Goal: Task Accomplishment & Management: Manage account settings

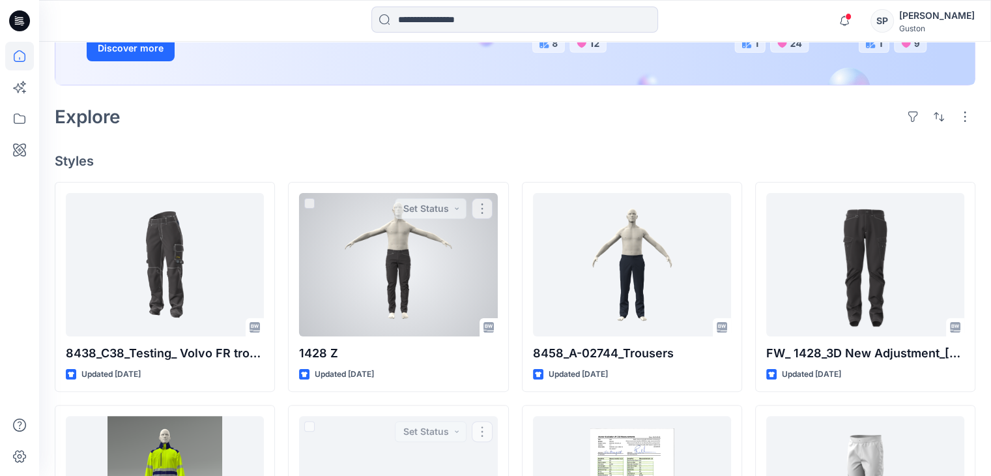
scroll to position [196, 0]
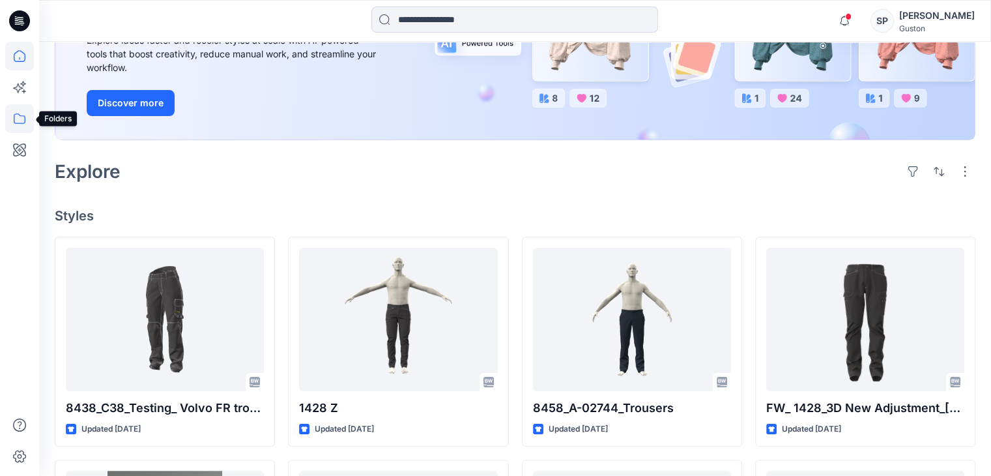
click at [20, 117] on icon at bounding box center [19, 118] width 29 height 29
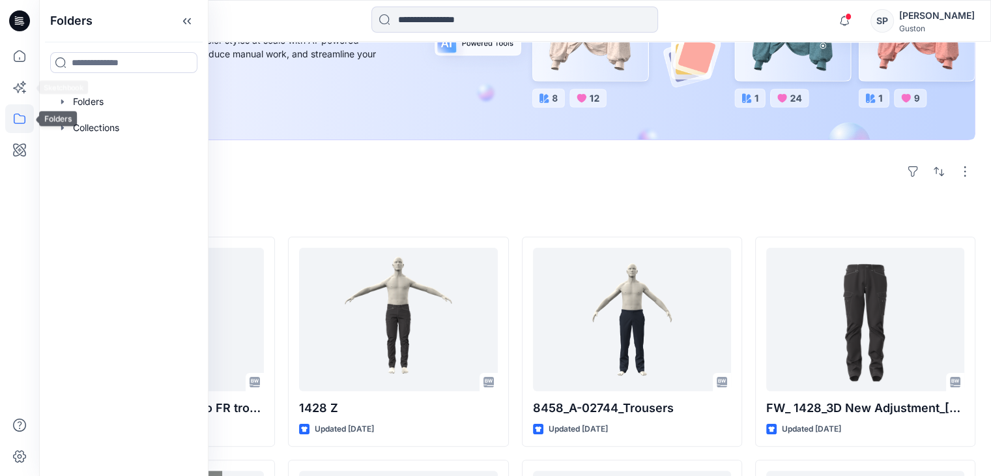
click at [18, 121] on icon at bounding box center [19, 118] width 29 height 29
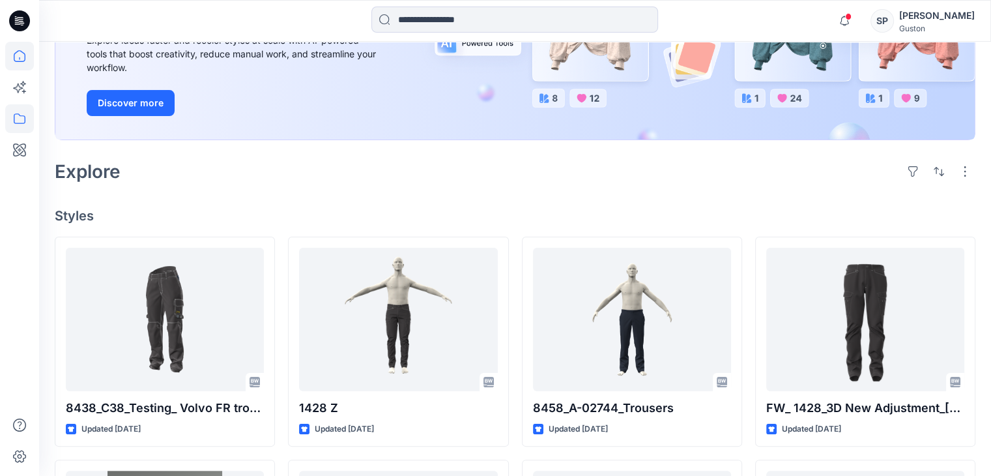
click at [18, 121] on icon at bounding box center [19, 118] width 29 height 29
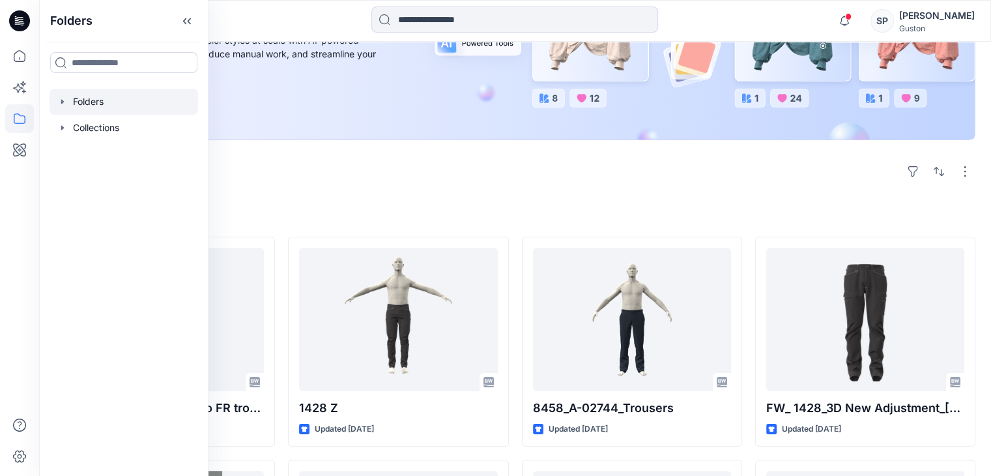
click at [78, 97] on div at bounding box center [124, 102] width 149 height 26
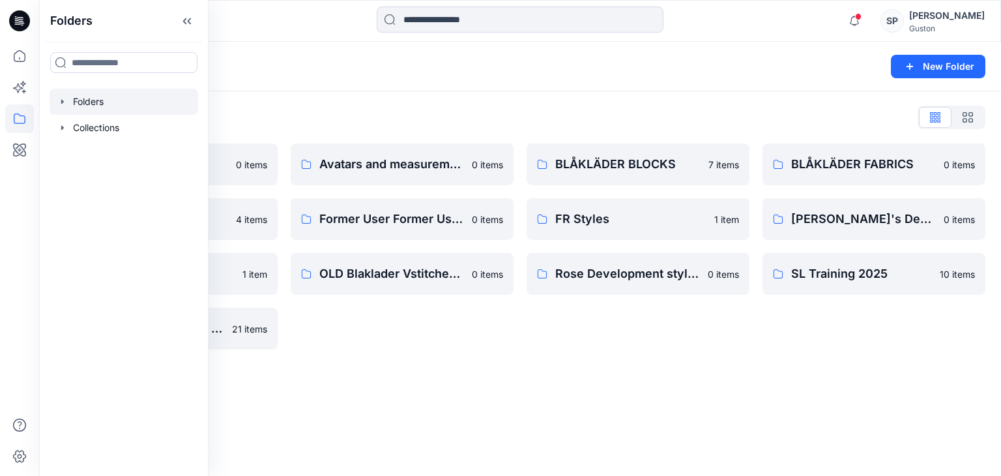
click at [759, 350] on div "Folders List Avatar 0 items External Customers 4 items OLD Blaklader trials 1 i…" at bounding box center [520, 228] width 962 height 274
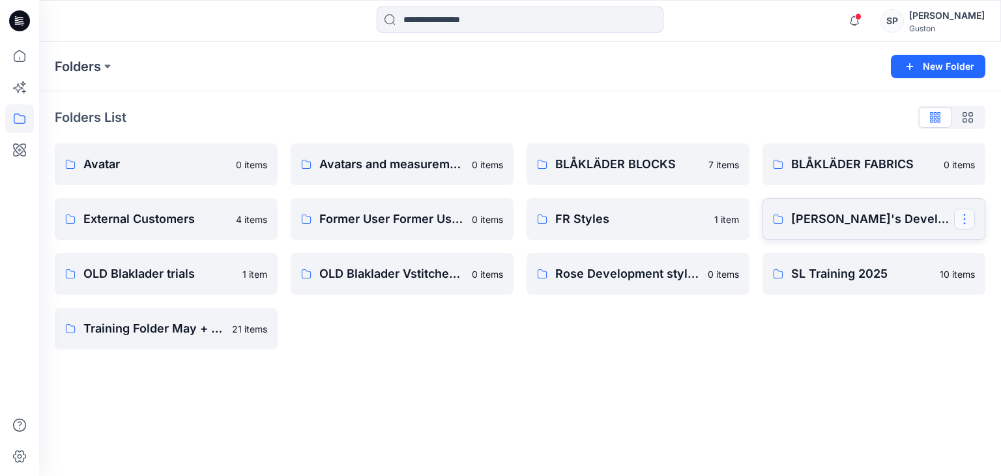
click at [965, 218] on button "button" at bounding box center [964, 219] width 21 height 21
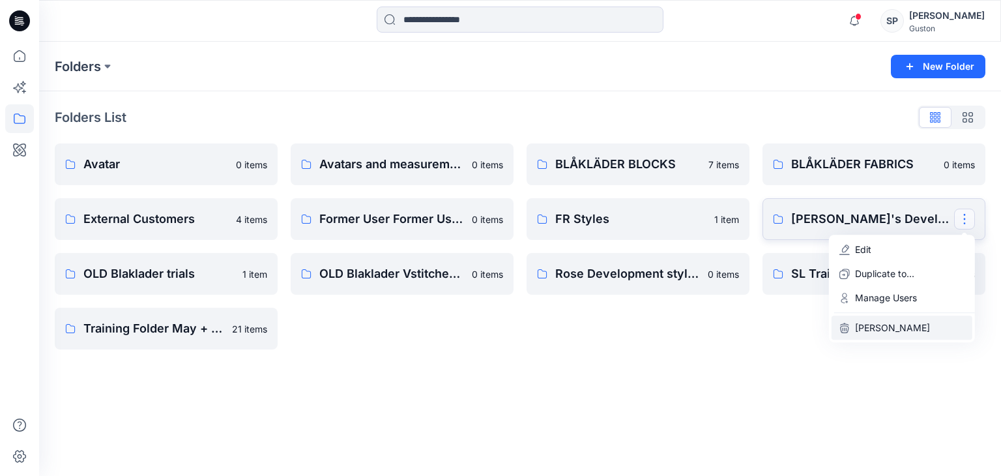
click at [877, 324] on p "[PERSON_NAME]" at bounding box center [892, 328] width 75 height 14
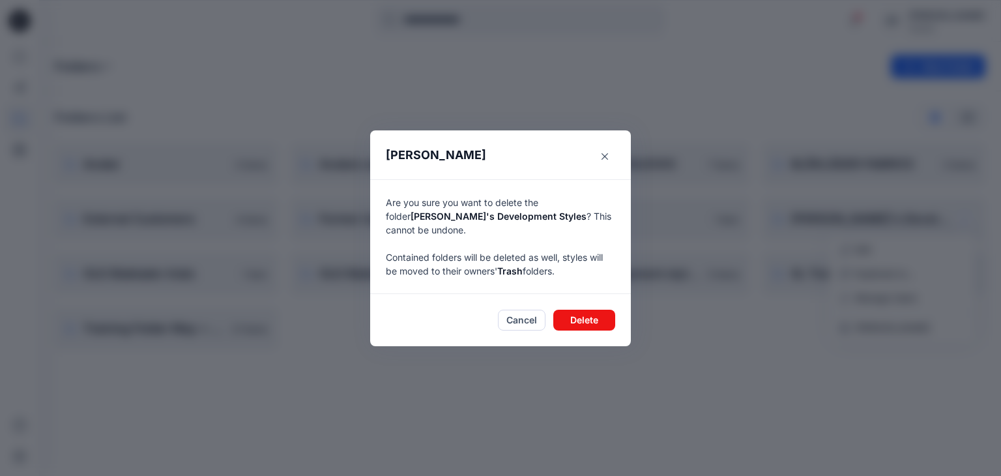
click at [594, 146] on button "Close" at bounding box center [604, 156] width 21 height 21
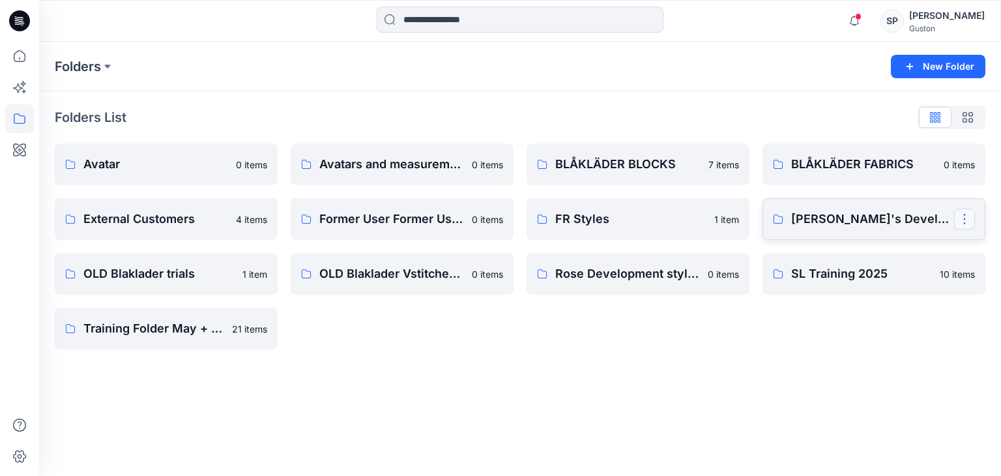
click at [965, 222] on button "button" at bounding box center [964, 219] width 21 height 21
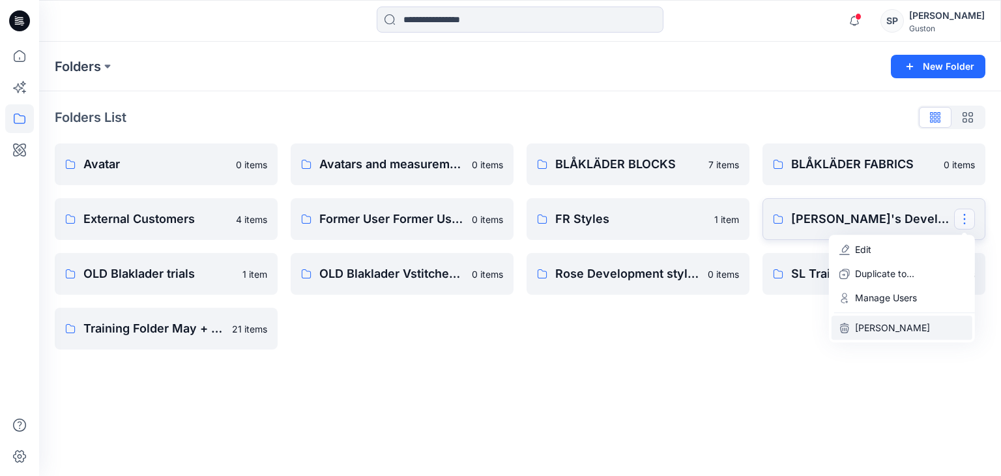
click at [873, 334] on button "[PERSON_NAME]" at bounding box center [902, 327] width 141 height 24
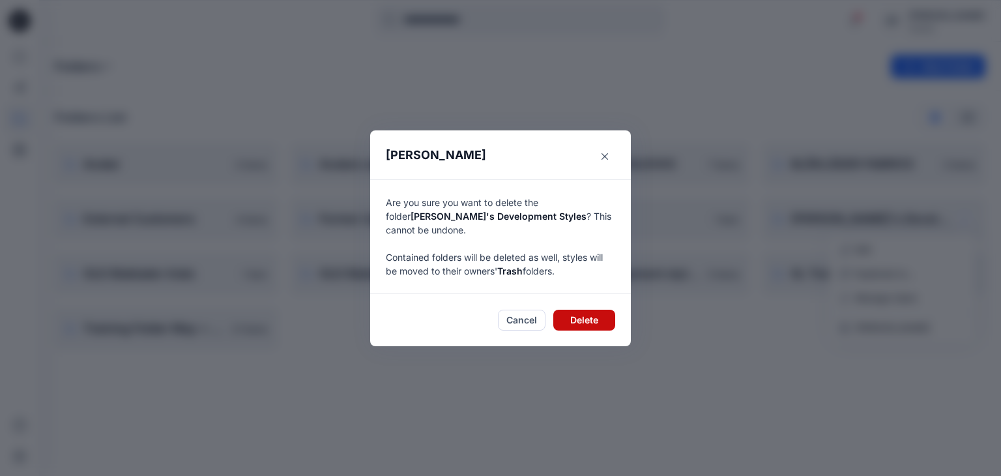
click at [572, 312] on button "Delete" at bounding box center [584, 320] width 62 height 21
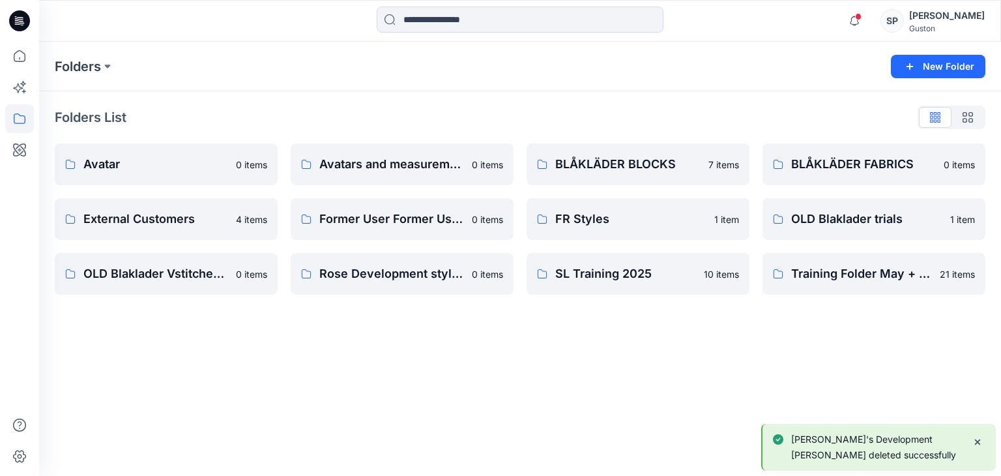
click at [566, 334] on div "Folders New Folder Folders List Avatar 0 items External Customers 4 items OLD B…" at bounding box center [520, 259] width 962 height 434
click at [383, 263] on link "Rose Development styles 0 items" at bounding box center [402, 274] width 223 height 42
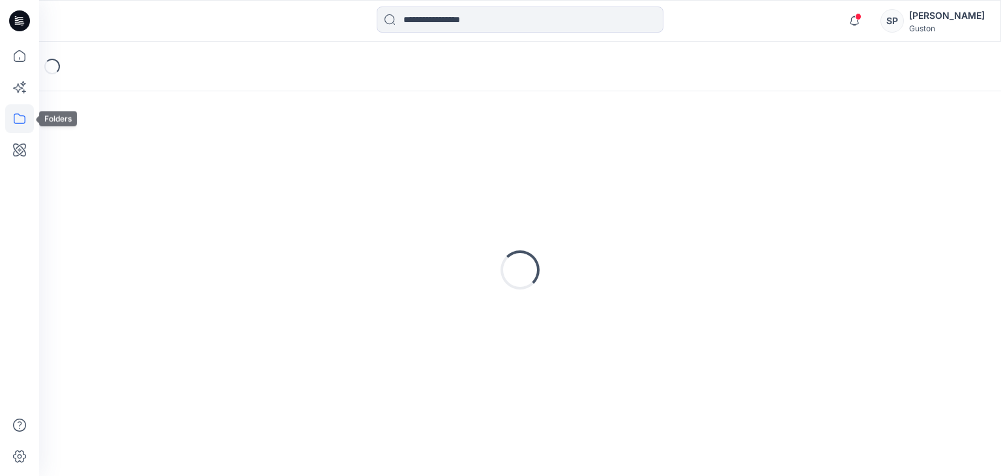
click at [21, 117] on icon at bounding box center [19, 118] width 29 height 29
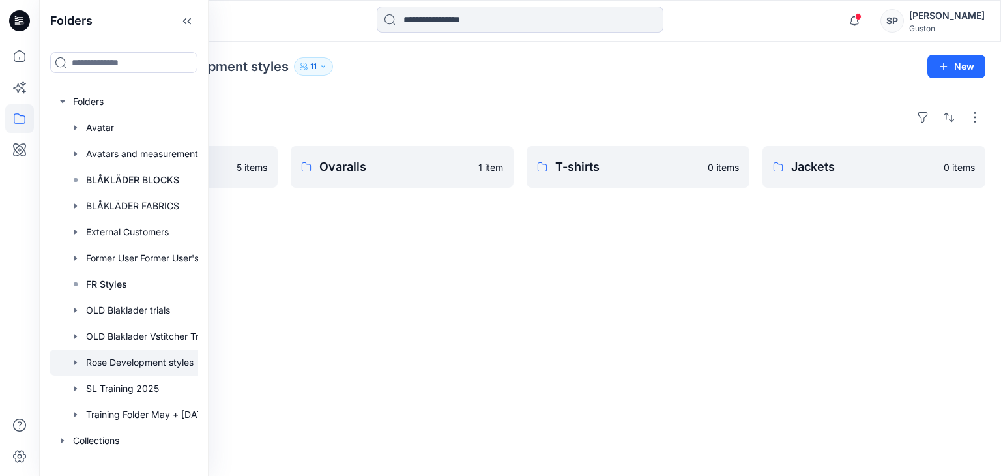
click at [535, 270] on div "Folders Trousers 5 items Ovaralls 1 item T-shirts 0 items Jackets 0 items" at bounding box center [520, 283] width 962 height 385
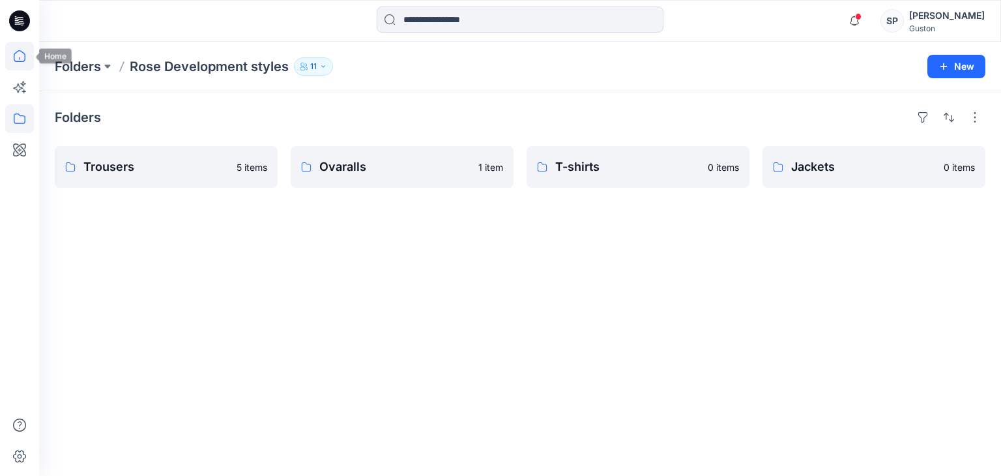
click at [14, 55] on icon at bounding box center [20, 56] width 12 height 12
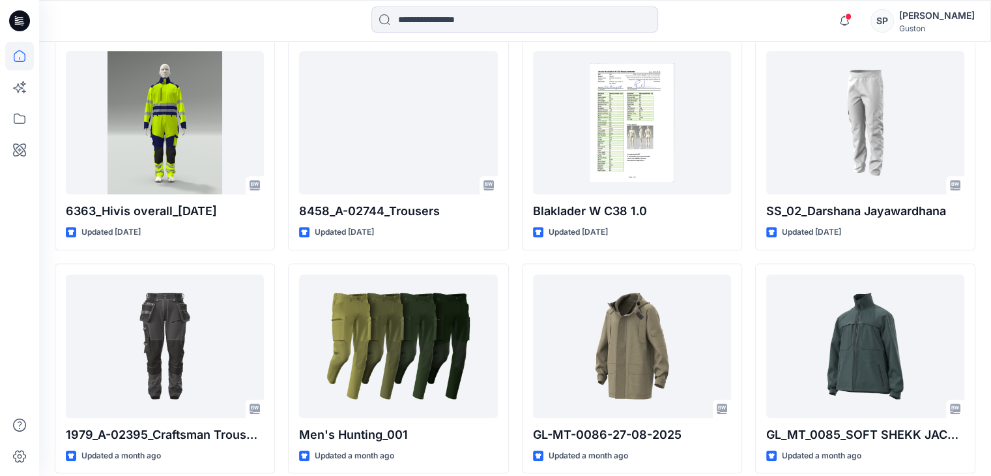
scroll to position [652, 0]
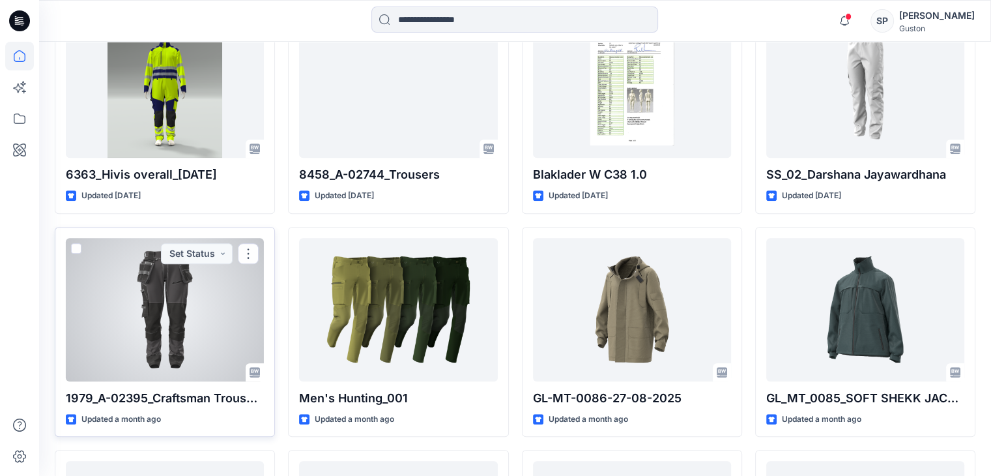
click at [222, 295] on div at bounding box center [165, 309] width 198 height 143
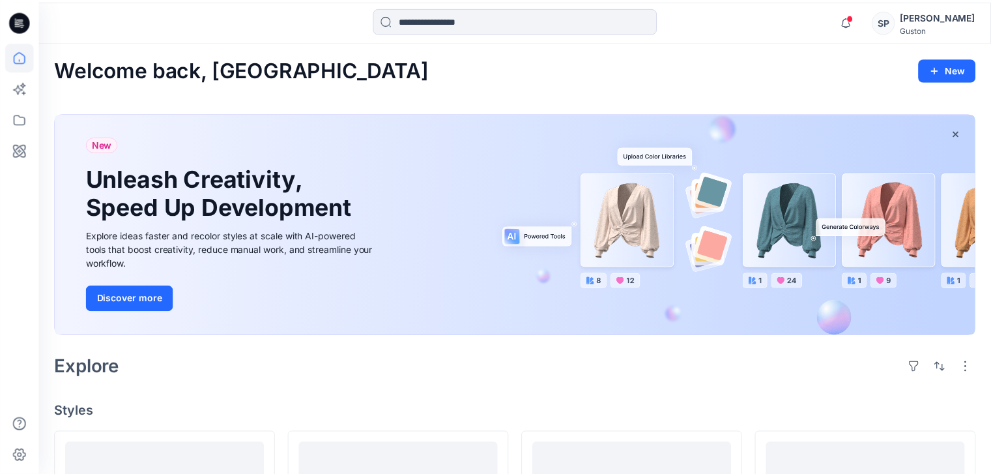
scroll to position [652, 0]
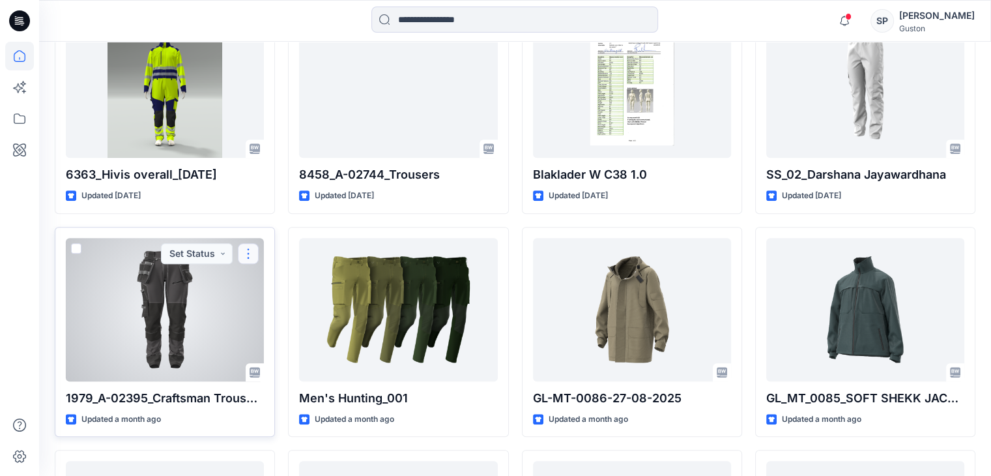
click at [240, 255] on button "button" at bounding box center [248, 253] width 21 height 21
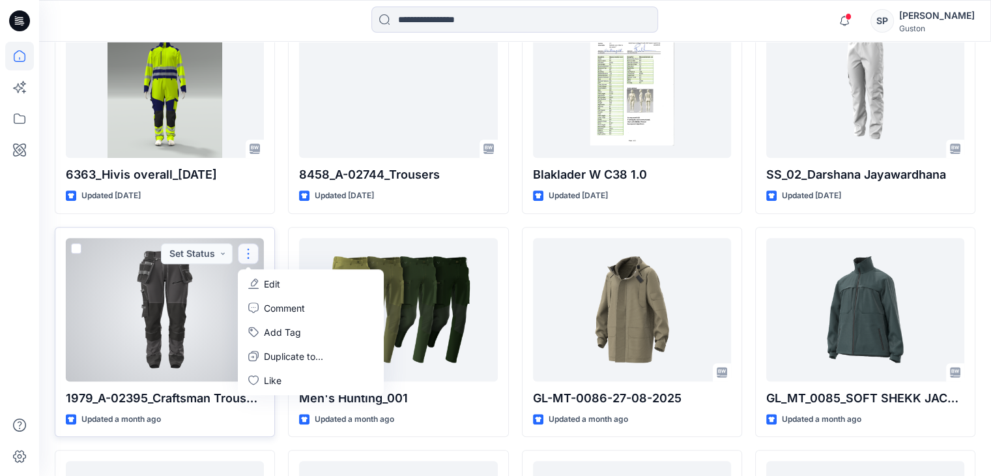
click at [269, 282] on p "Edit" at bounding box center [272, 284] width 16 height 14
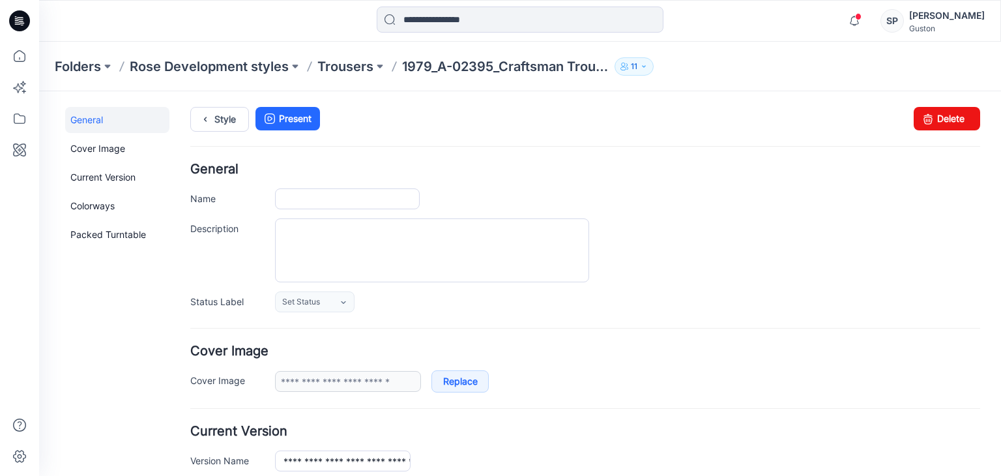
type input "**********"
click at [129, 175] on link "Current Version" at bounding box center [117, 177] width 104 height 26
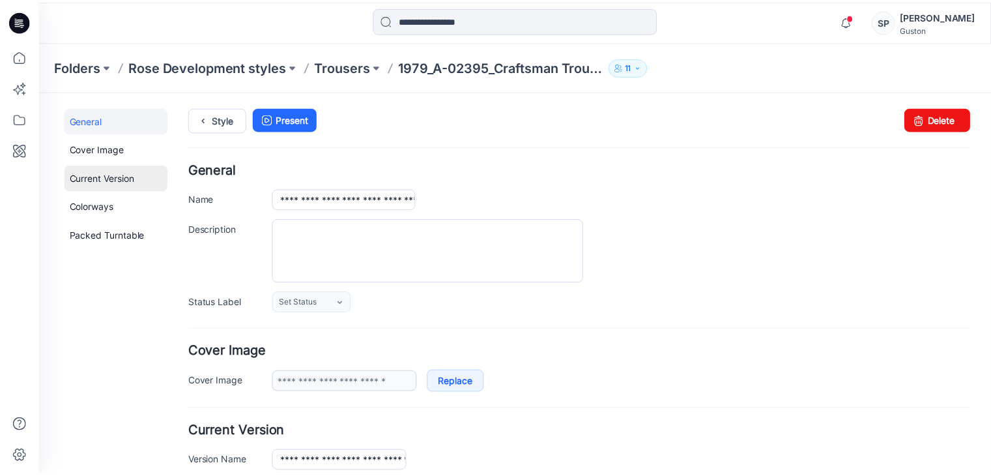
scroll to position [332, 0]
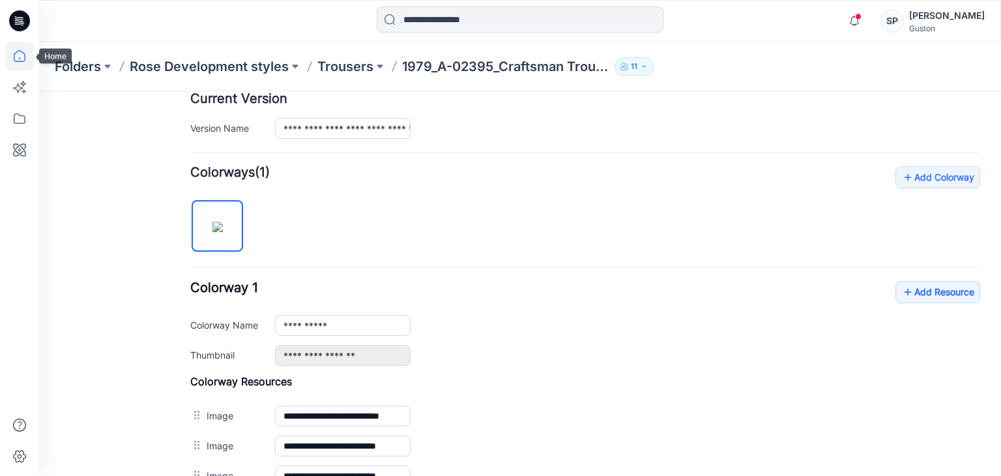
click at [28, 66] on icon at bounding box center [19, 56] width 29 height 29
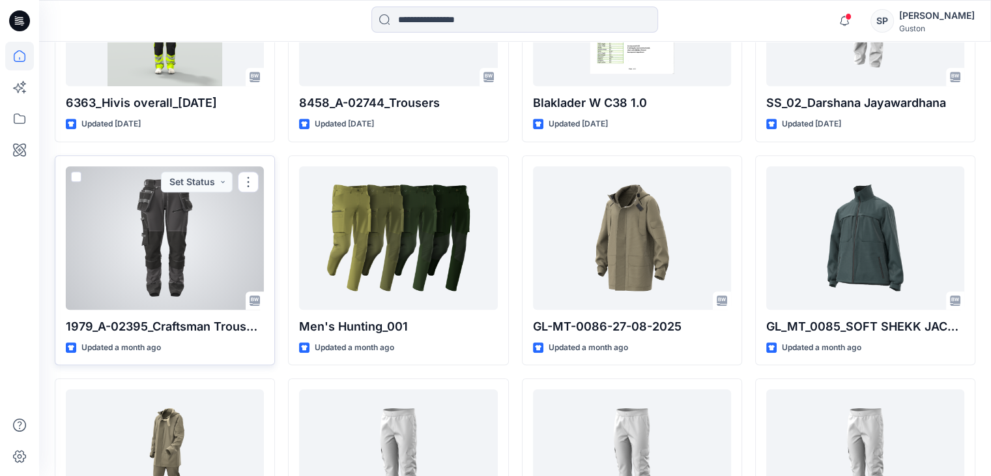
scroll to position [717, 0]
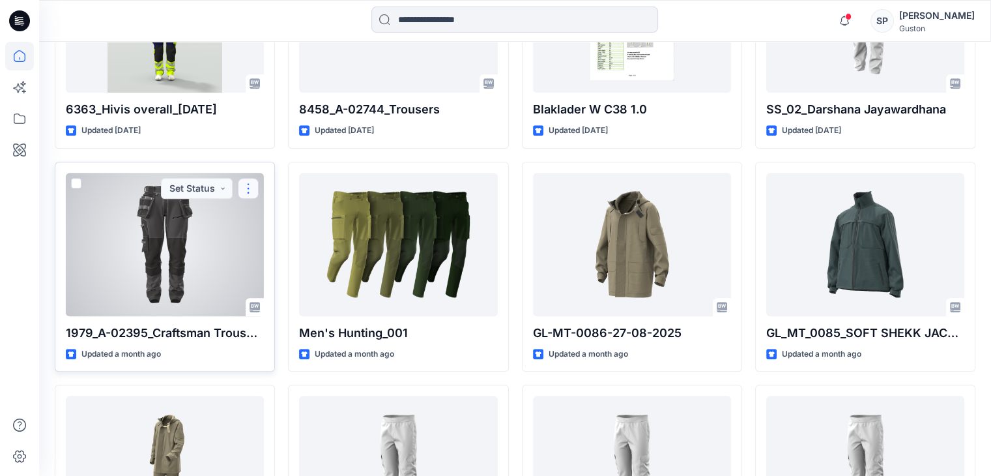
click at [248, 186] on button "button" at bounding box center [248, 188] width 21 height 21
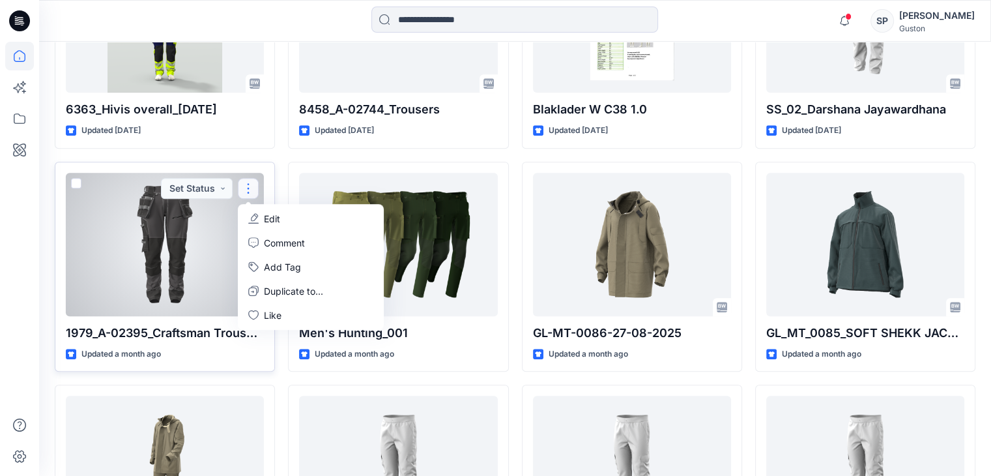
click at [73, 183] on span at bounding box center [76, 183] width 10 height 10
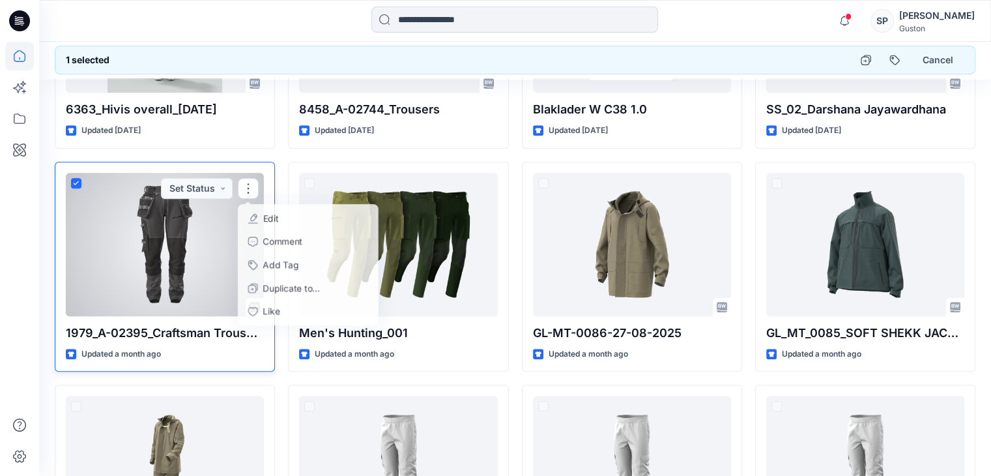
scroll to position [716, 0]
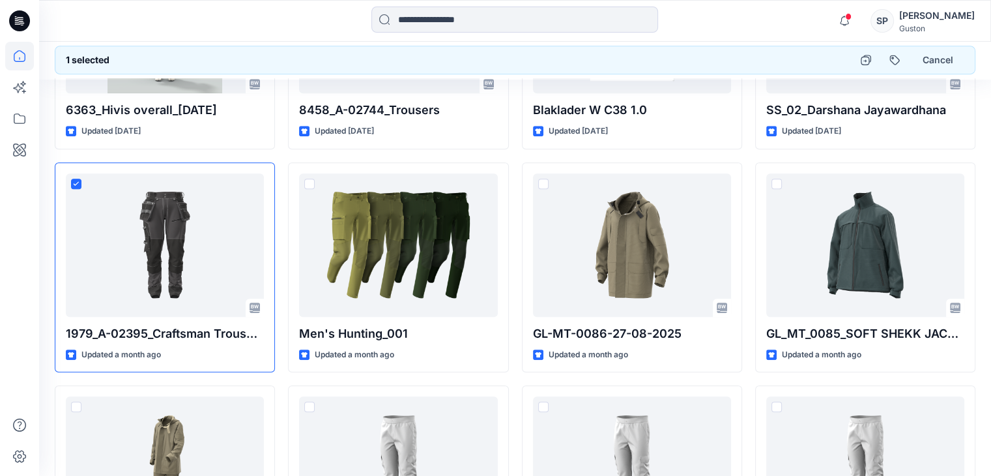
click at [4, 313] on div at bounding box center [19, 238] width 39 height 476
click at [942, 54] on button "Cancel" at bounding box center [938, 59] width 53 height 23
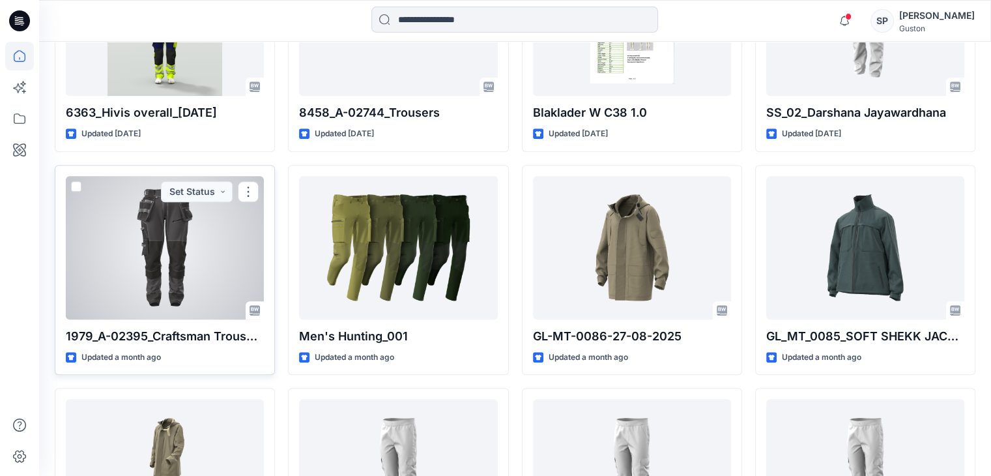
scroll to position [717, 0]
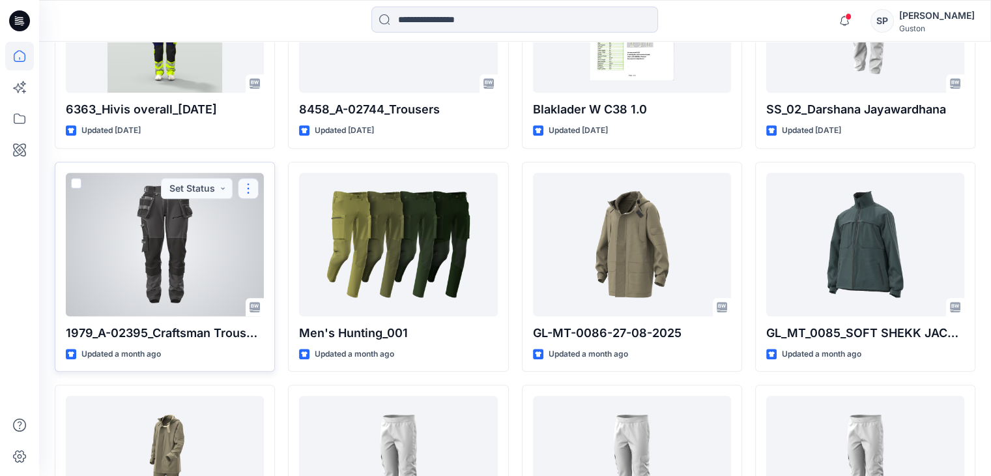
click at [248, 189] on button "button" at bounding box center [248, 188] width 21 height 21
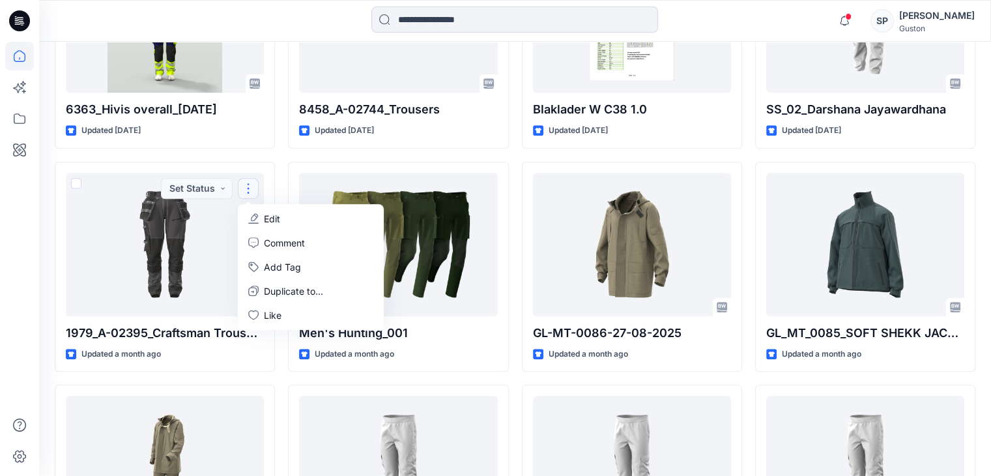
drag, startPoint x: 16, startPoint y: 277, endPoint x: 16, endPoint y: 267, distance: 10.4
click at [16, 277] on div at bounding box center [19, 259] width 29 height 434
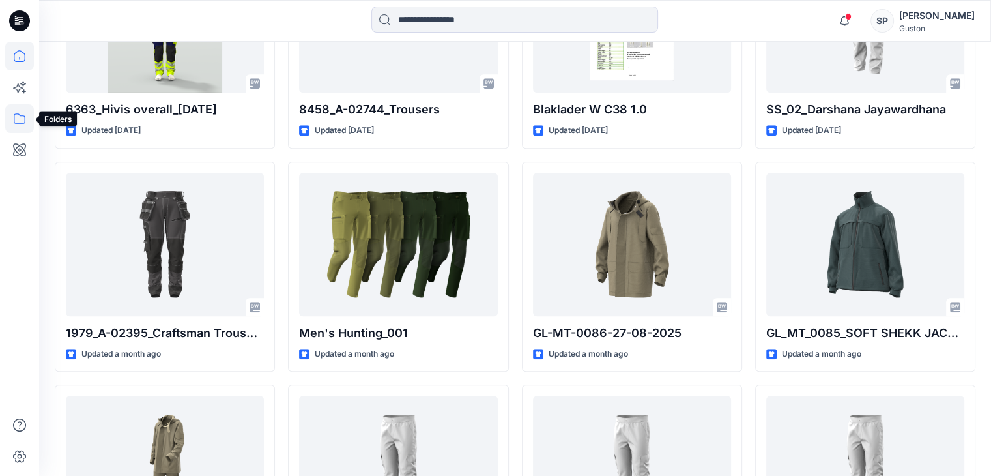
click at [6, 120] on icon at bounding box center [19, 118] width 29 height 29
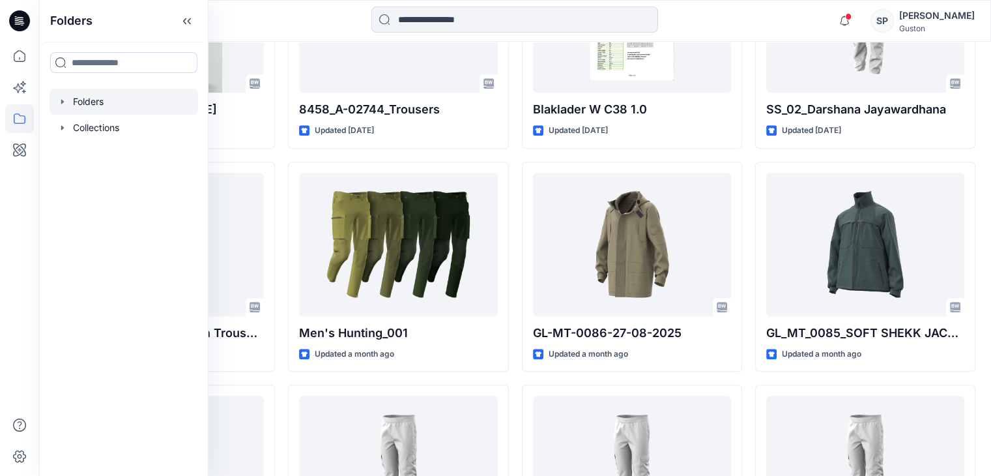
click at [108, 109] on div at bounding box center [124, 102] width 149 height 26
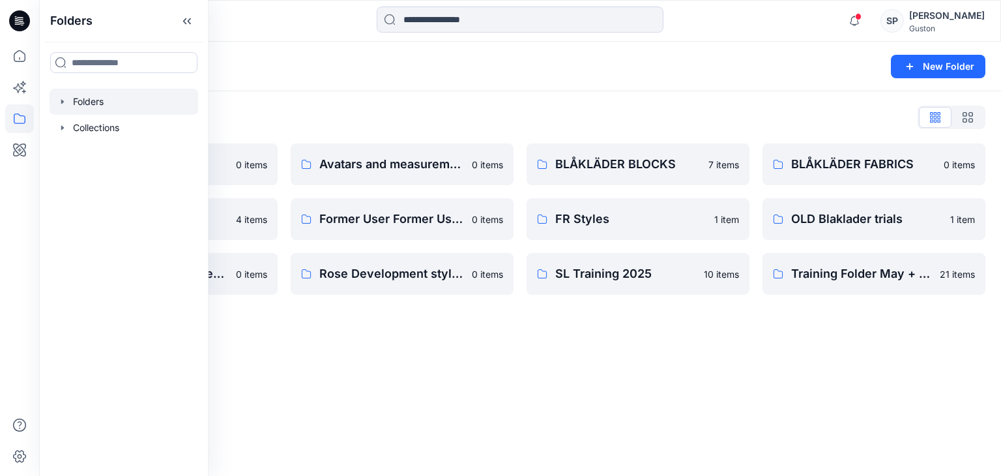
click at [542, 386] on div "Folders New Folder Folders List Avatar 0 items External Customers 4 items OLD B…" at bounding box center [520, 259] width 962 height 434
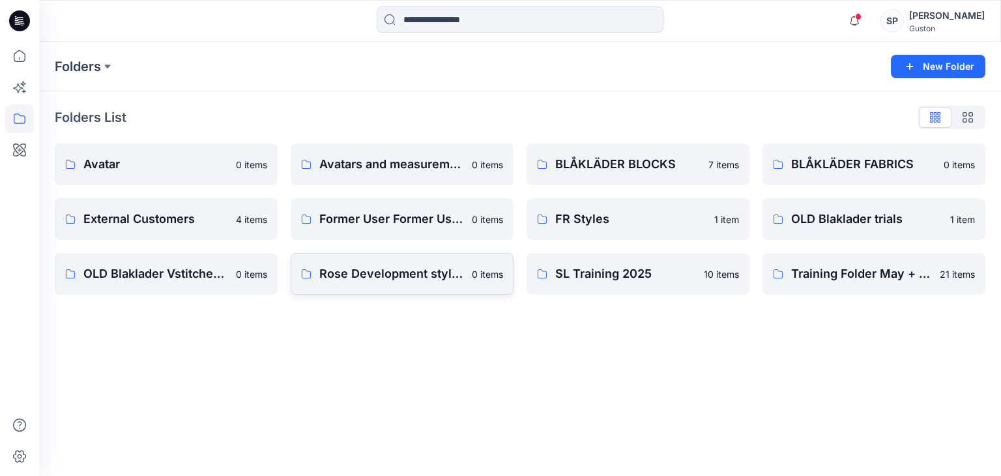
click at [375, 282] on p "Rose Development styles" at bounding box center [391, 274] width 145 height 18
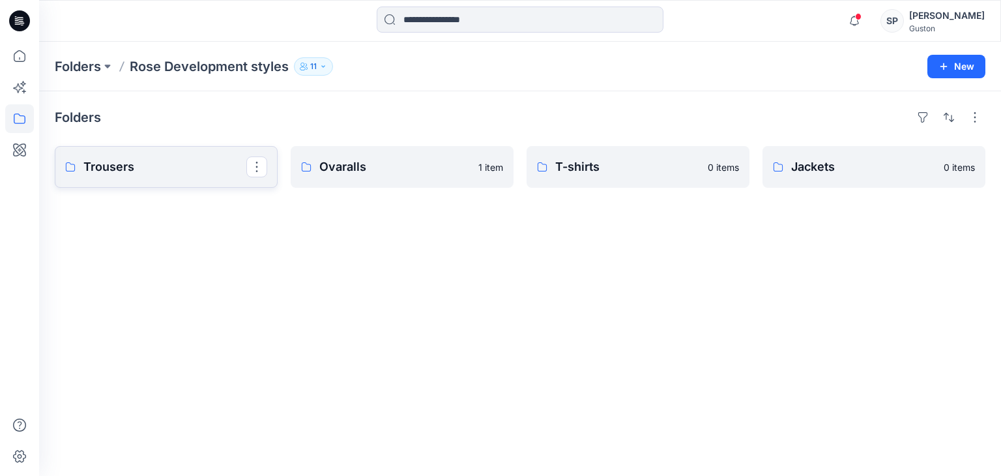
click at [191, 174] on p "Trousers" at bounding box center [164, 167] width 163 height 18
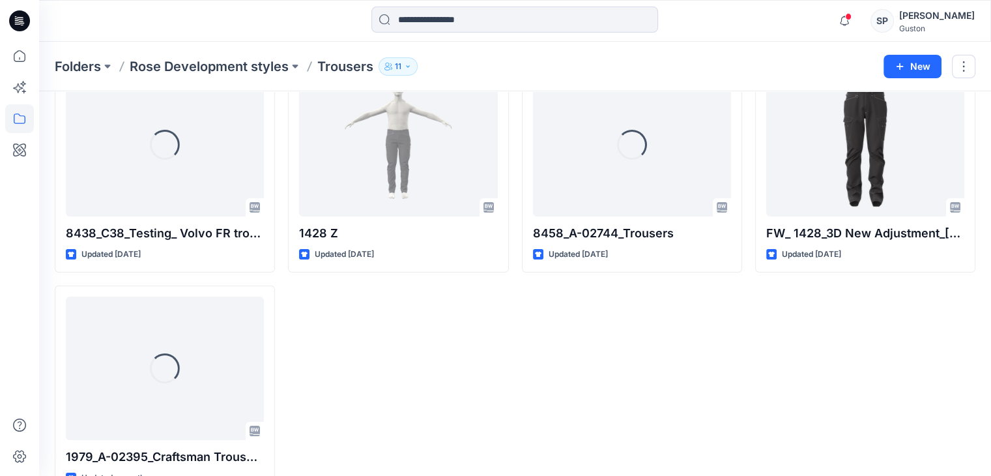
scroll to position [119, 0]
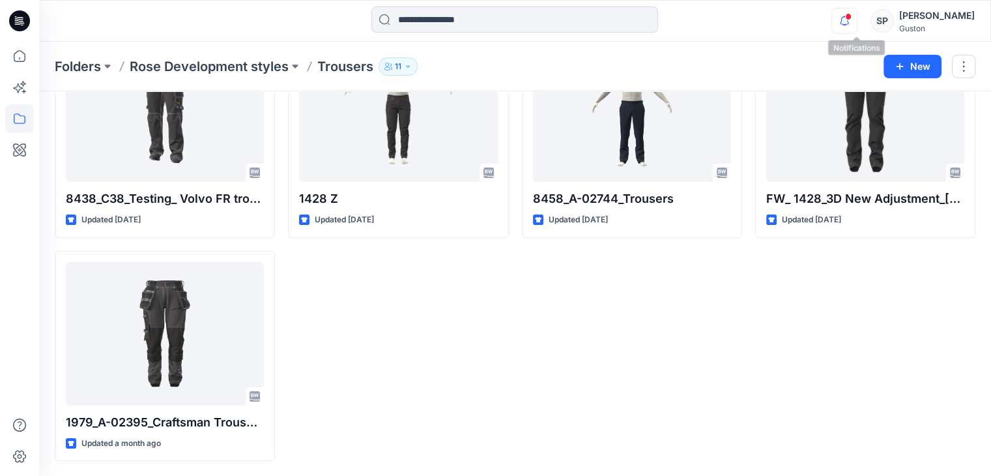
click at [847, 25] on icon "button" at bounding box center [845, 25] width 4 height 2
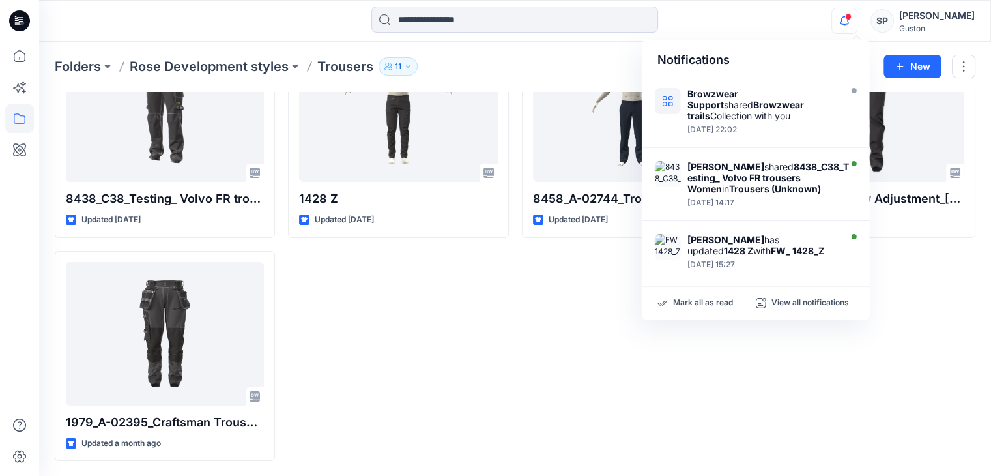
click at [880, 372] on div "FW_ 1428_3D New Adjustment_[DATE] Updated [DATE]" at bounding box center [865, 243] width 220 height 433
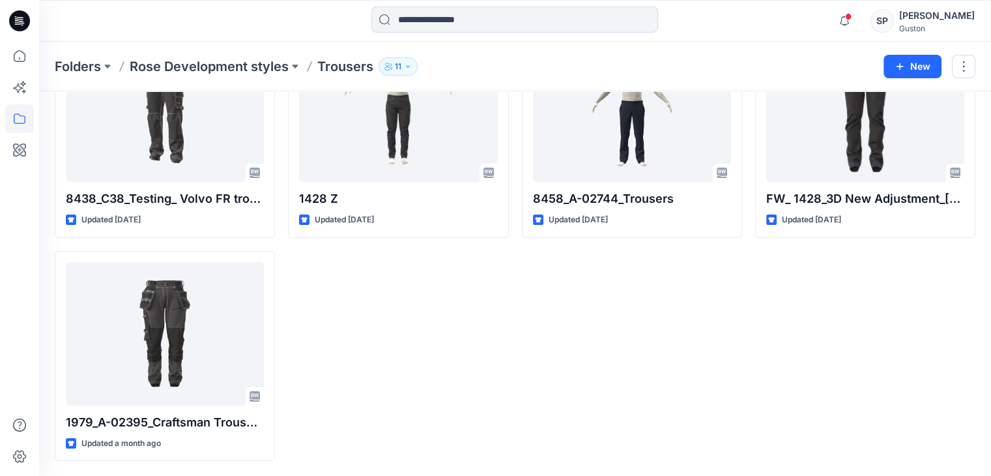
click at [405, 351] on div "1428 Z Updated [DATE]" at bounding box center [398, 243] width 220 height 433
